Goal: Information Seeking & Learning: Learn about a topic

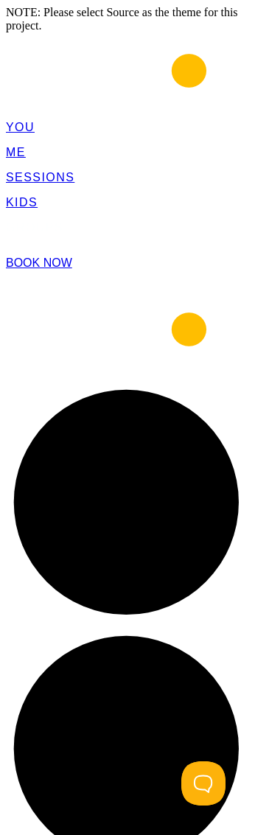
drag, startPoint x: 1, startPoint y: 203, endPoint x: -206, endPoint y: 186, distance: 208.5
